Goal: Find specific page/section: Find specific page/section

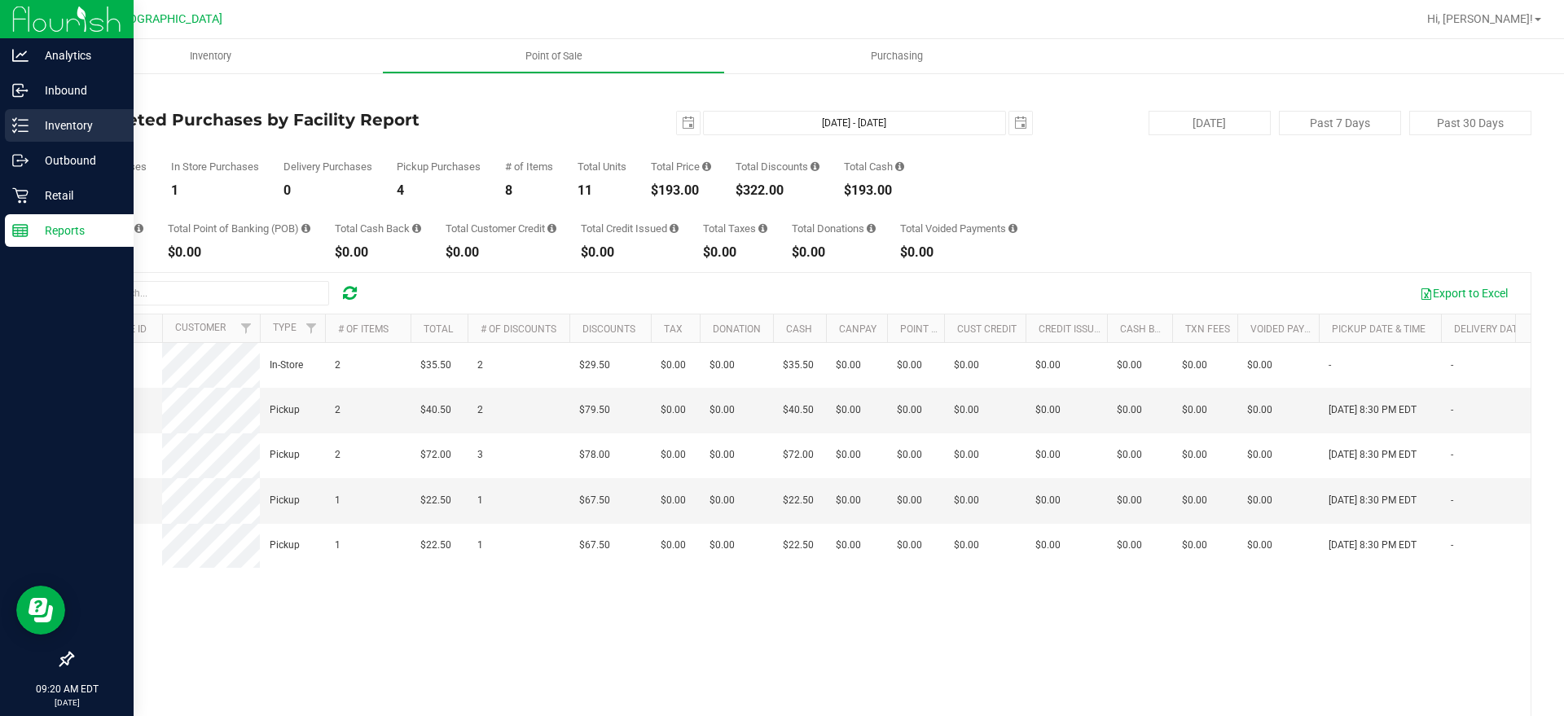
click at [30, 125] on p "Inventory" at bounding box center [78, 126] width 98 height 20
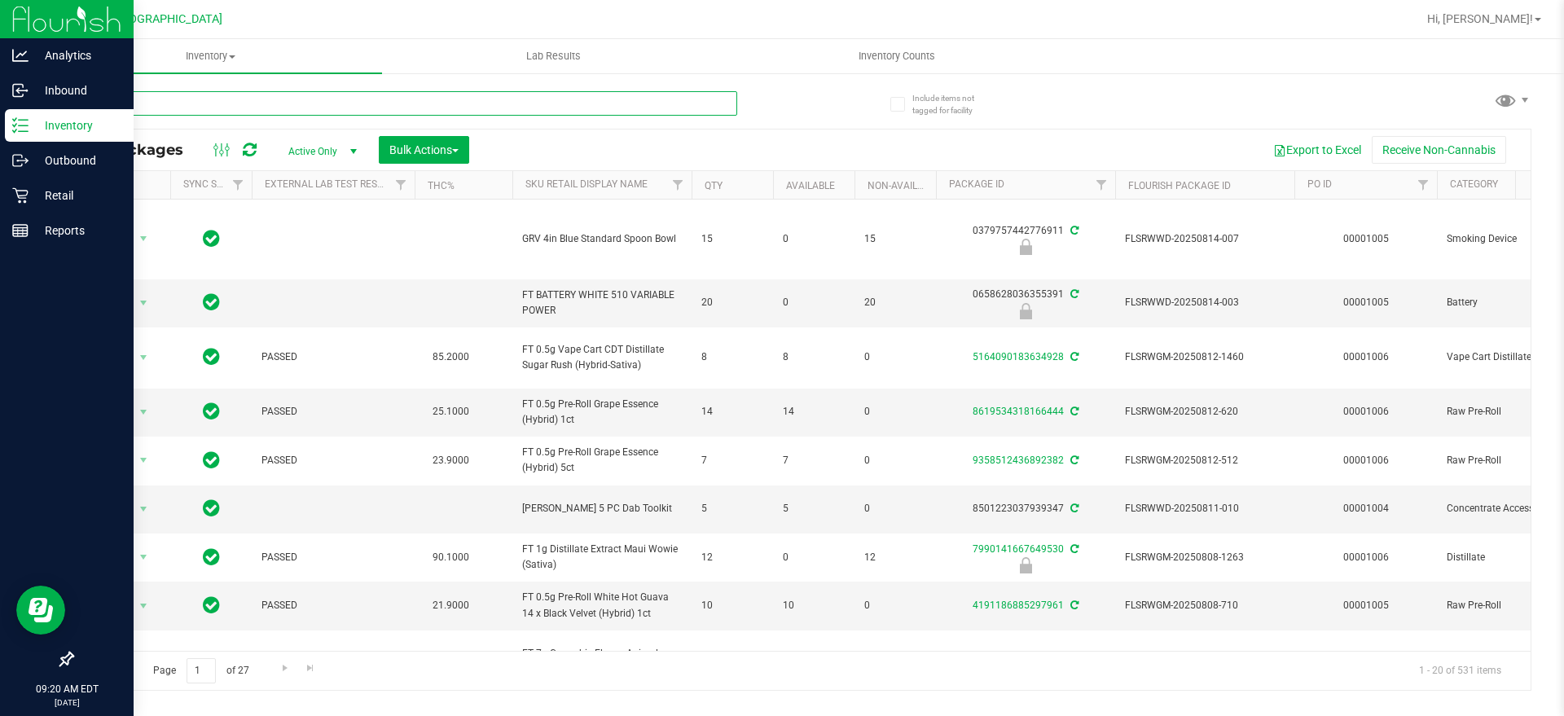
click at [105, 111] on input "text" at bounding box center [405, 103] width 666 height 24
paste input "W-JUN25DDF02-0702"
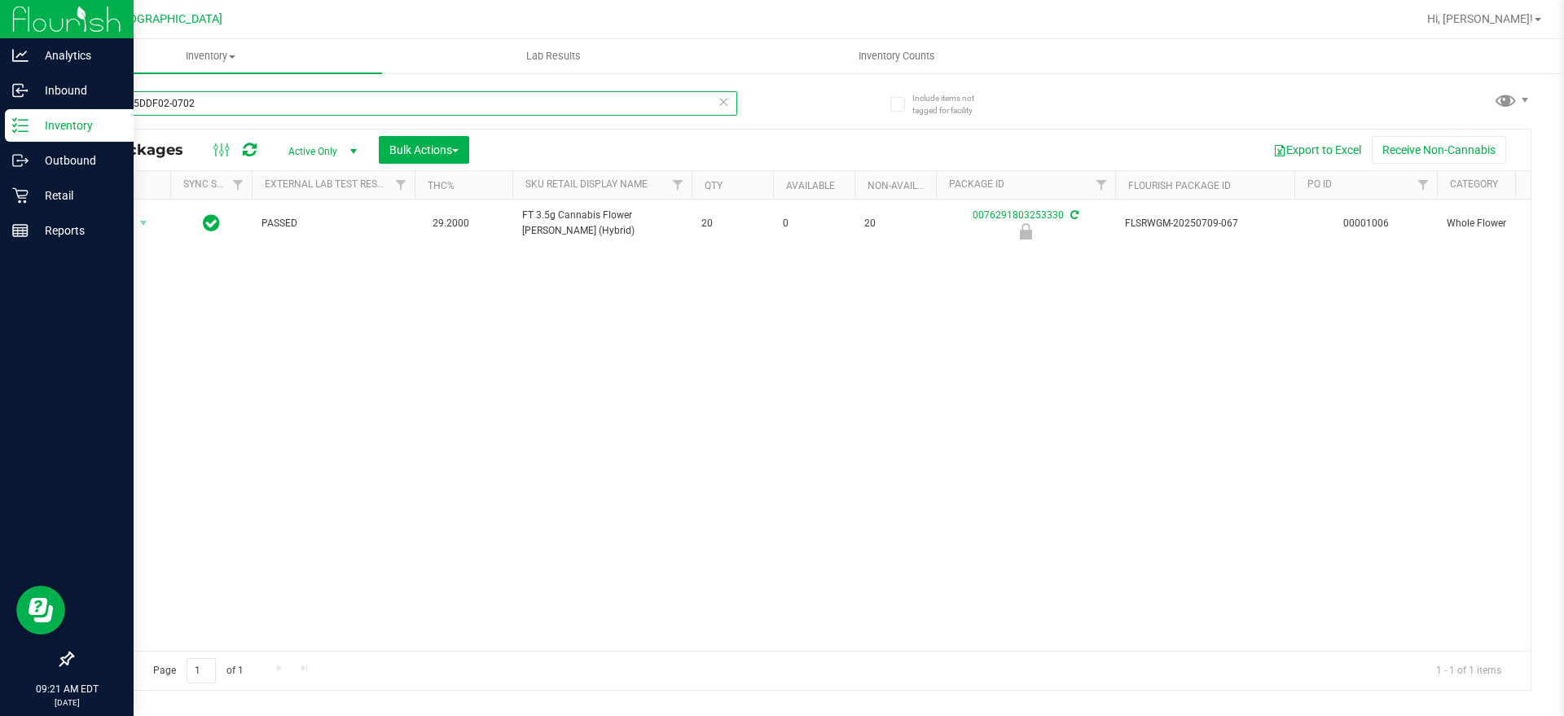
type input "W-JUN25DDF02-0702"
